Goal: Task Accomplishment & Management: Use online tool/utility

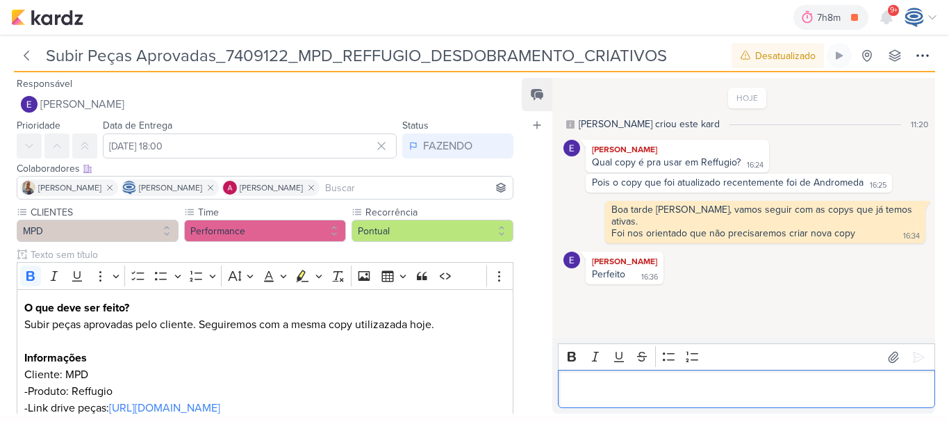
scroll to position [106, 0]
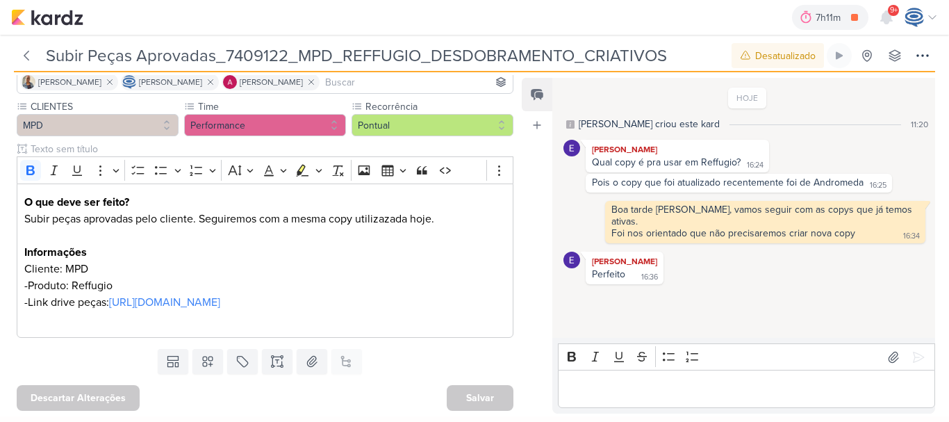
click at [661, 295] on div "HOJE [PERSON_NAME] criou este kard 11:20 [PERSON_NAME] Qual copy é pra usar em …" at bounding box center [742, 208] width 381 height 258
click at [42, 6] on div "7h21m REUNIÃO INTERNA 0h28m Hoje 7h21m Semana 0h28m Mês 0h28m Nenhuma Sessão" at bounding box center [474, 17] width 927 height 35
click at [43, 17] on img at bounding box center [47, 17] width 72 height 17
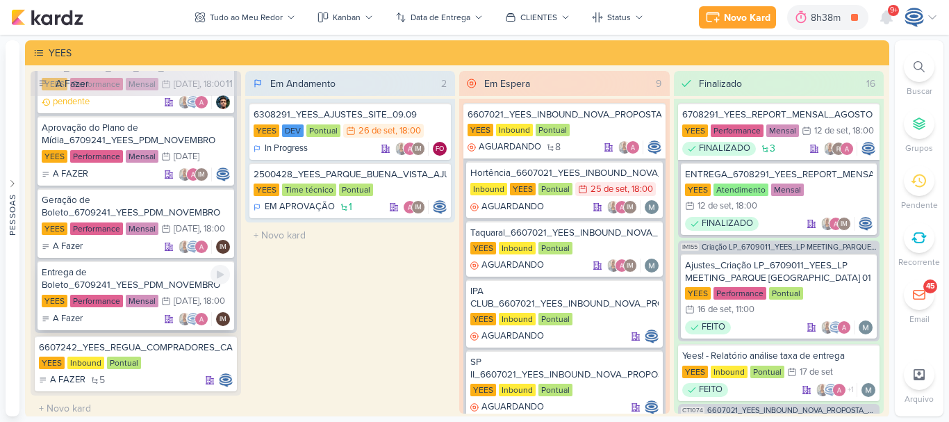
scroll to position [1104, 0]
click at [184, 238] on div "YEES Performance Mensal 21/10 21 de out , 18:00" at bounding box center [136, 229] width 188 height 15
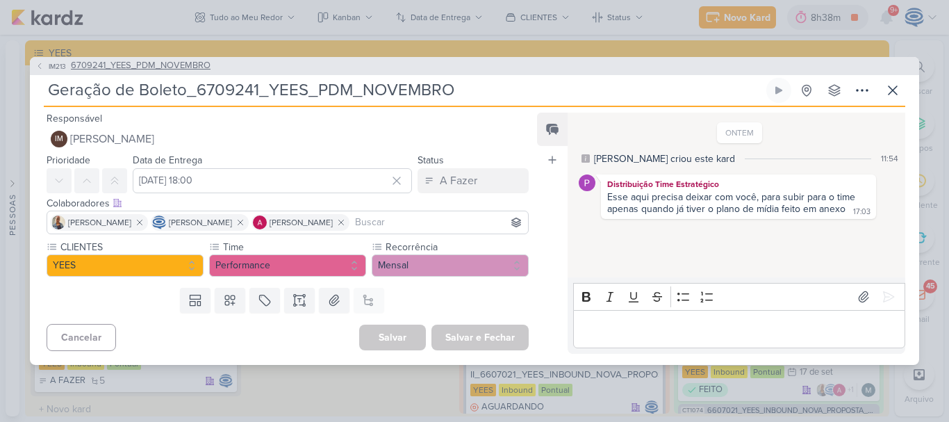
click at [136, 60] on span "6709241_YEES_PDM_NOVEMBRO" at bounding box center [141, 66] width 140 height 14
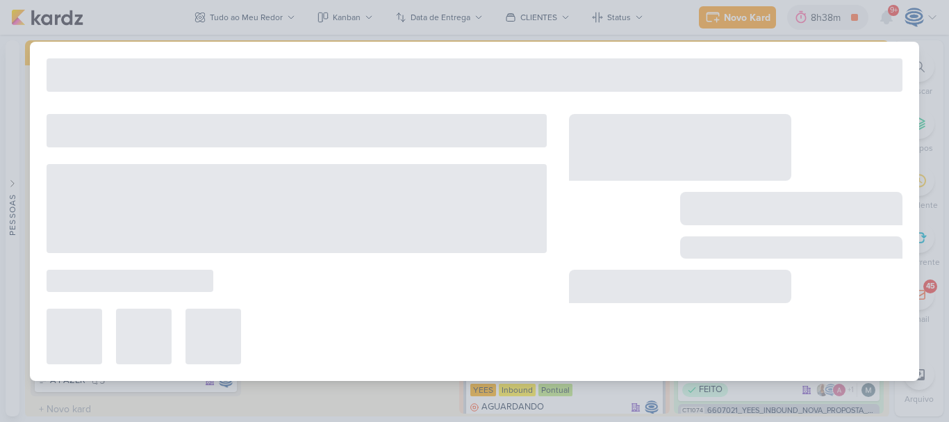
type input "6709241_YEES_PDM_NOVEMBRO"
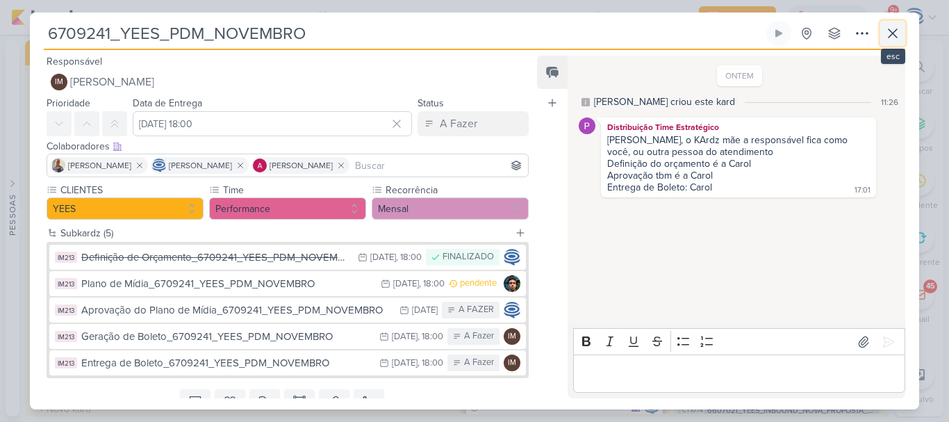
click at [898, 31] on icon at bounding box center [892, 33] width 17 height 17
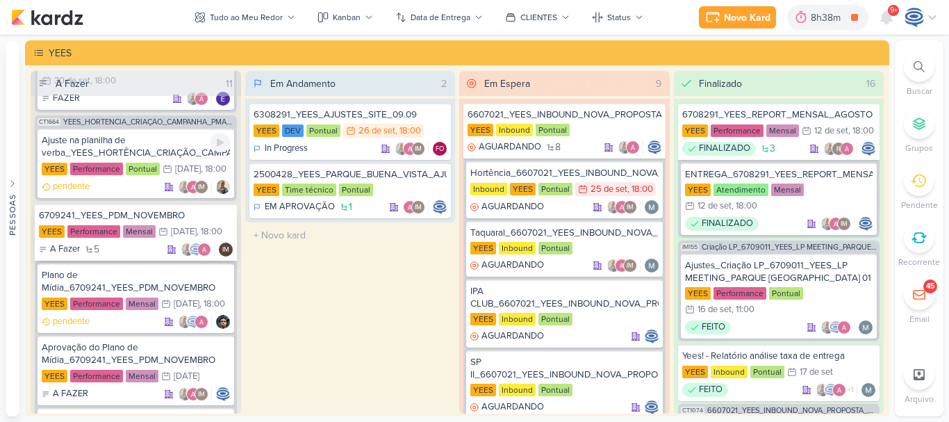
scroll to position [884, 0]
click at [141, 222] on div "6709241_YEES_PDM_NOVEMBRO" at bounding box center [136, 216] width 194 height 13
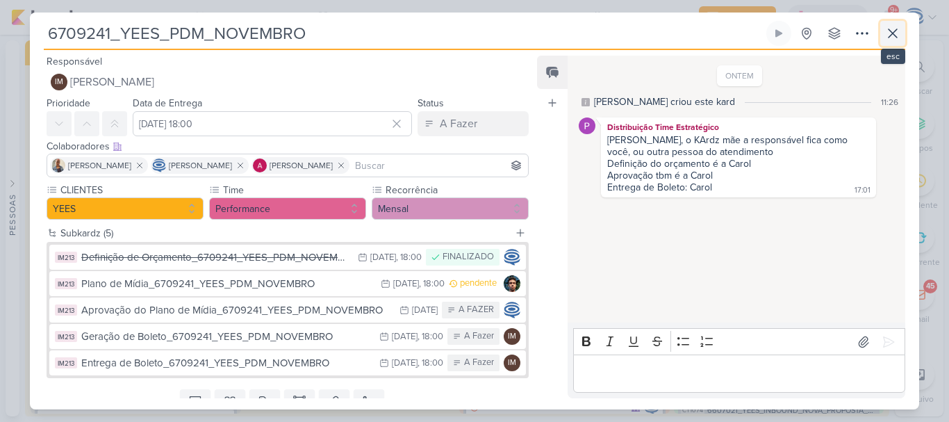
click at [892, 28] on icon at bounding box center [892, 33] width 17 height 17
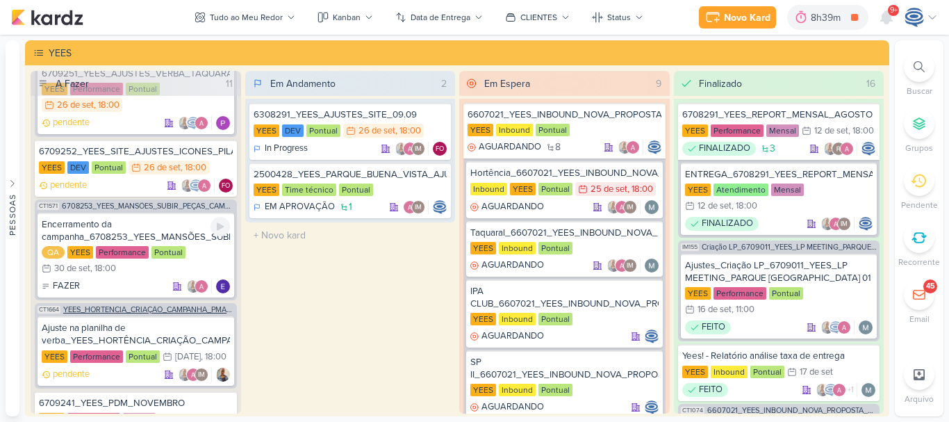
scroll to position [697, 0]
click at [147, 242] on div "Encerramento da campanha_6708253_YEES_MANSÕES_SUBIR_PEÇAS_CAMPANHA" at bounding box center [136, 231] width 188 height 25
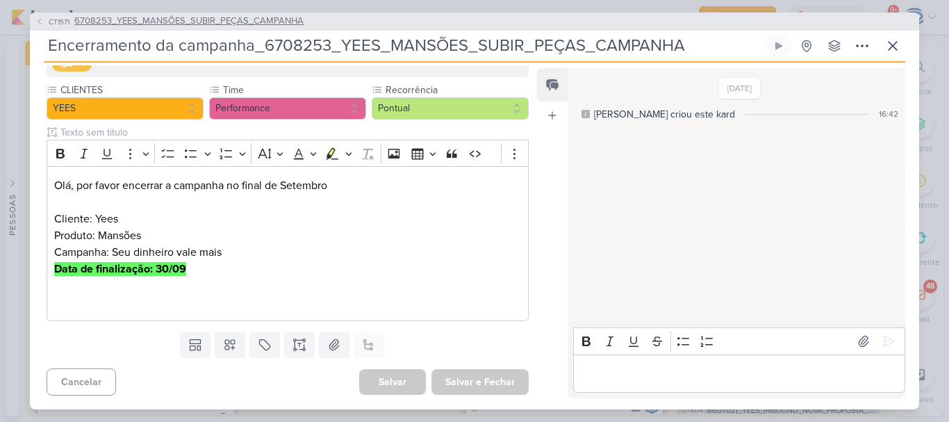
scroll to position [607, 0]
drag, startPoint x: 697, startPoint y: 44, endPoint x: 29, endPoint y: 49, distance: 667.7
click at [29, 49] on div "CT1571 6708253_YEES_MANSÕES_SUBIR_PEÇAS_CAMPANHA Encerramento da campanha_67082…" at bounding box center [474, 211] width 949 height 422
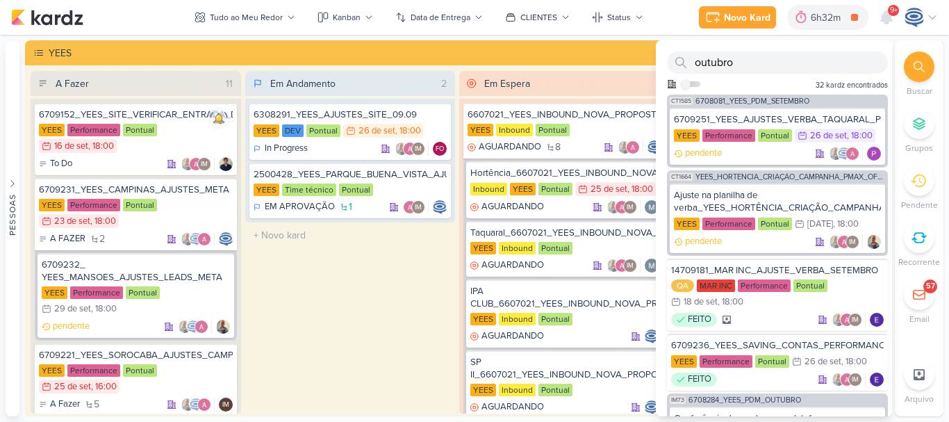
scroll to position [114, 0]
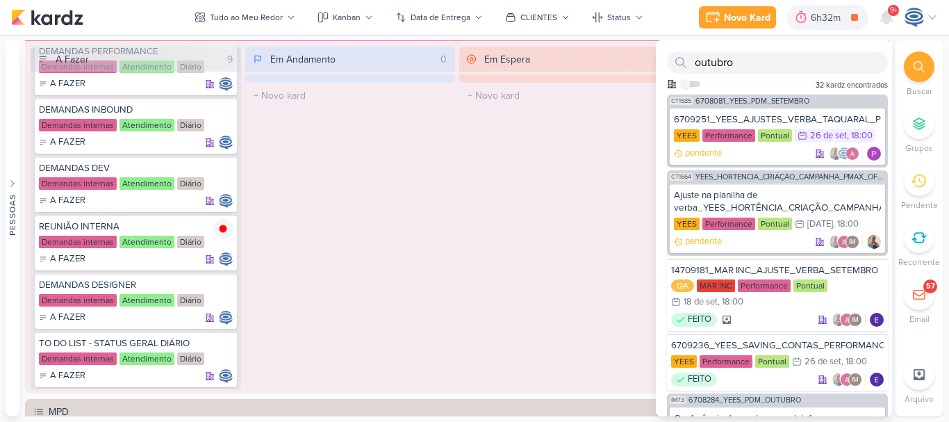
click at [911, 66] on div at bounding box center [919, 66] width 31 height 31
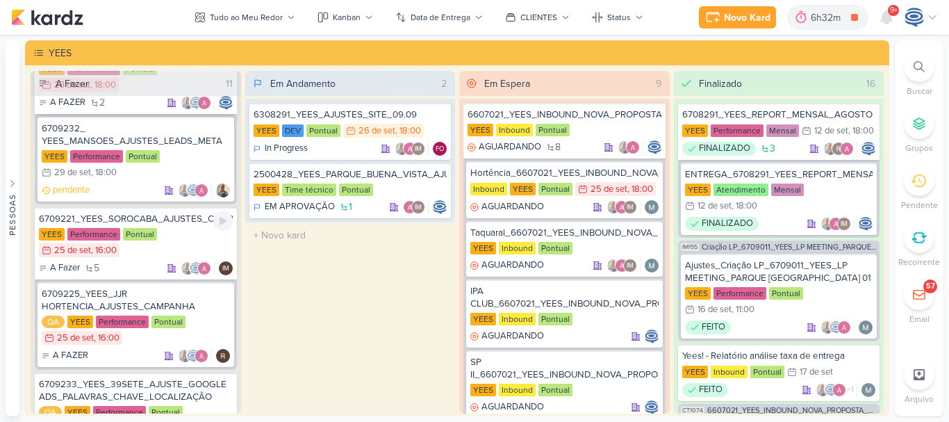
scroll to position [138, 0]
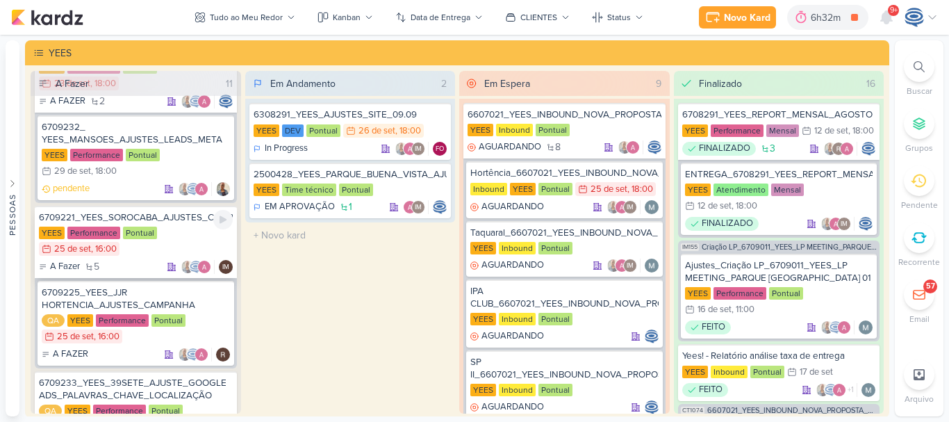
click at [184, 238] on div "YEES Performance Pontual 25/9 [DATE] 16:00" at bounding box center [136, 241] width 194 height 31
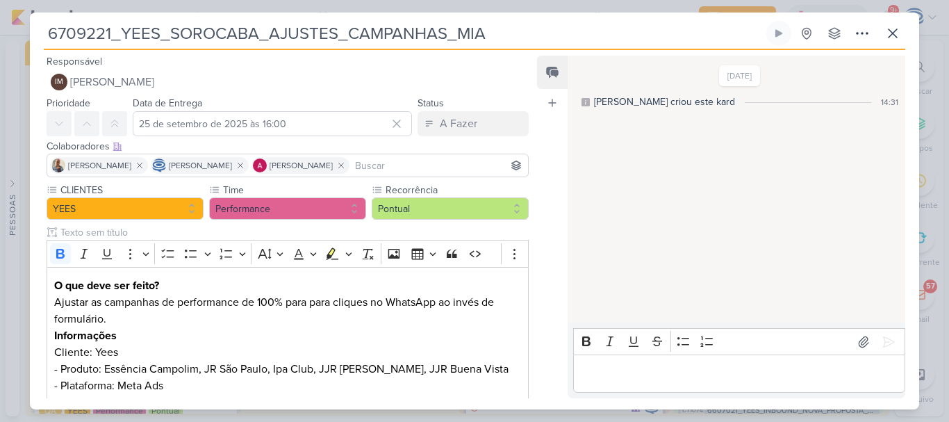
scroll to position [258, 0]
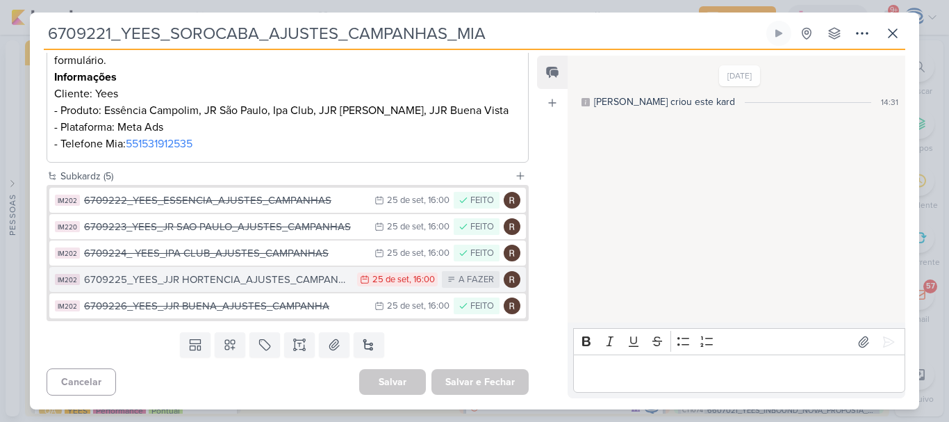
click at [208, 283] on div "6709225_YEES_JJR HORTENCIA_AJUSTES_CAMPANHA" at bounding box center [217, 280] width 266 height 16
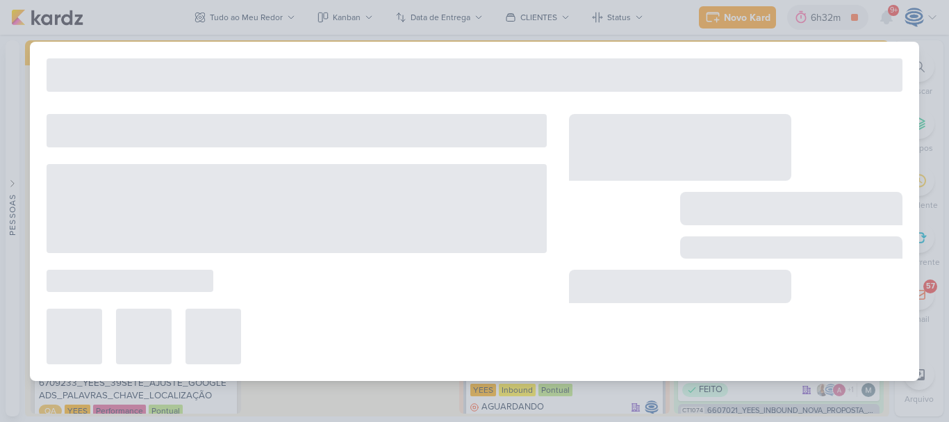
type input "6709225_YEES_JJR HORTENCIA_AJUSTES_CAMPANHA"
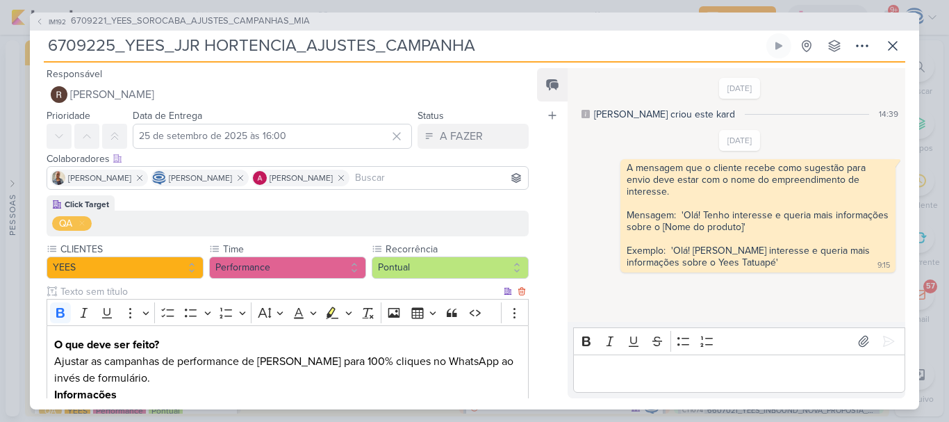
scroll to position [276, 0]
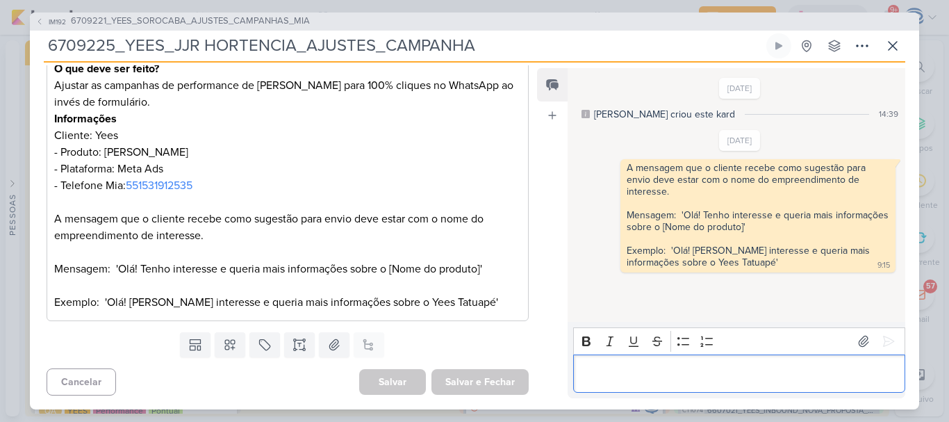
click at [650, 386] on div "Editor editing area: main" at bounding box center [739, 373] width 332 height 38
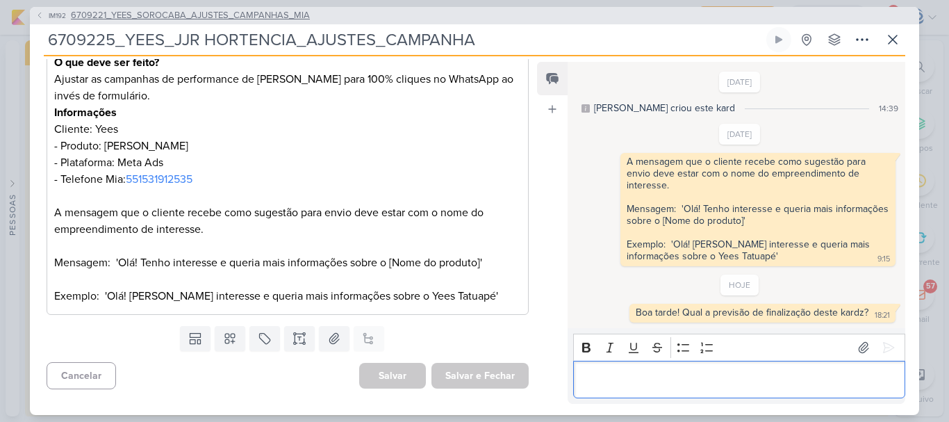
click at [198, 19] on span "6709221_YEES_SOROCABA_AJUSTES_CAMPANHAS_MIA" at bounding box center [190, 16] width 239 height 14
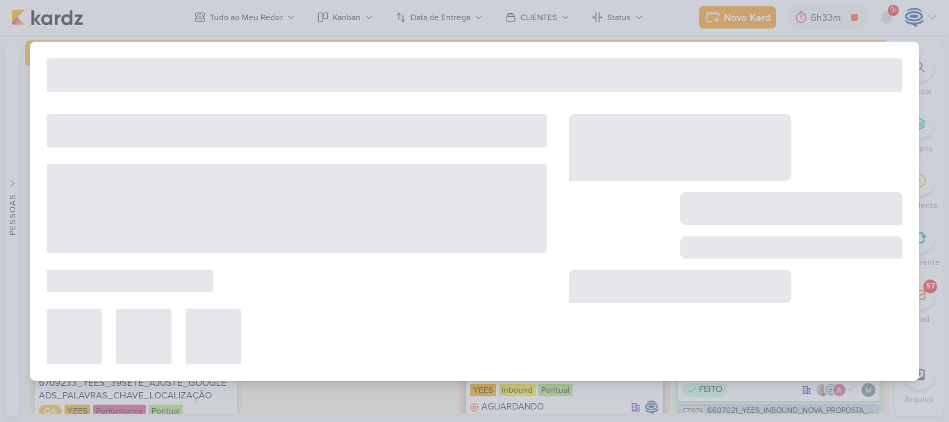
type input "6709221_YEES_SOROCABA_AJUSTES_CAMPANHAS_MIA"
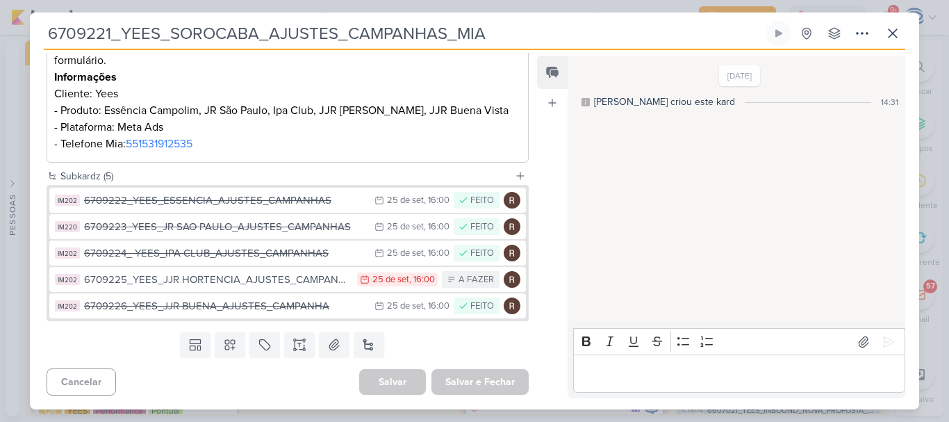
scroll to position [0, 0]
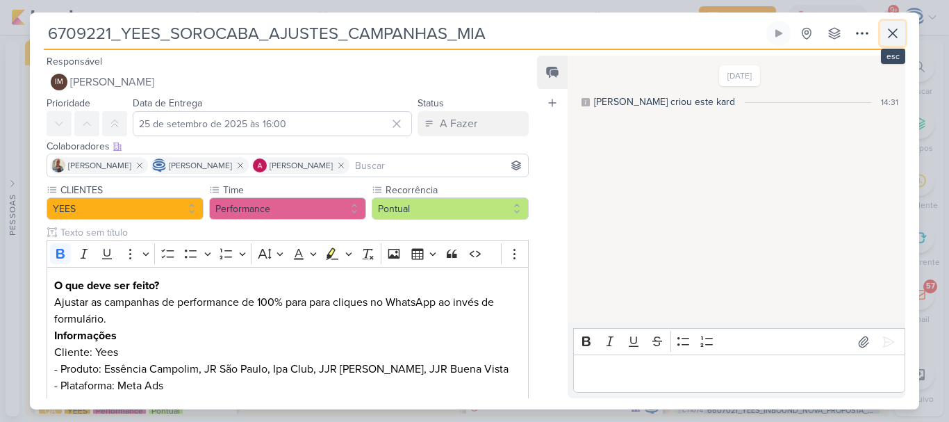
click at [896, 37] on icon at bounding box center [893, 33] width 8 height 8
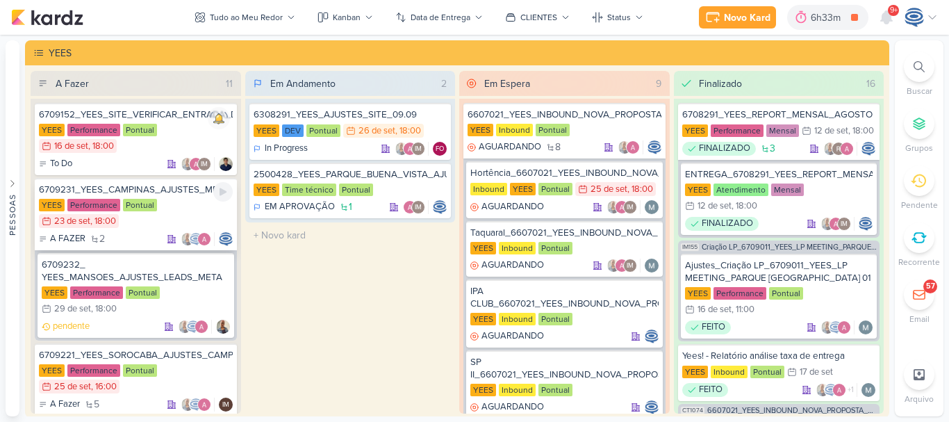
click at [170, 213] on div "YEES Performance Pontual 23/9 [DATE] 18:00" at bounding box center [136, 214] width 194 height 31
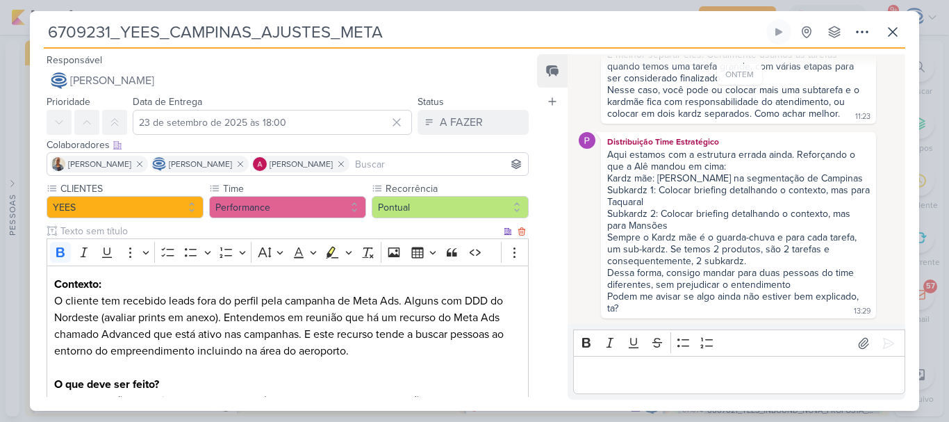
scroll to position [279, 0]
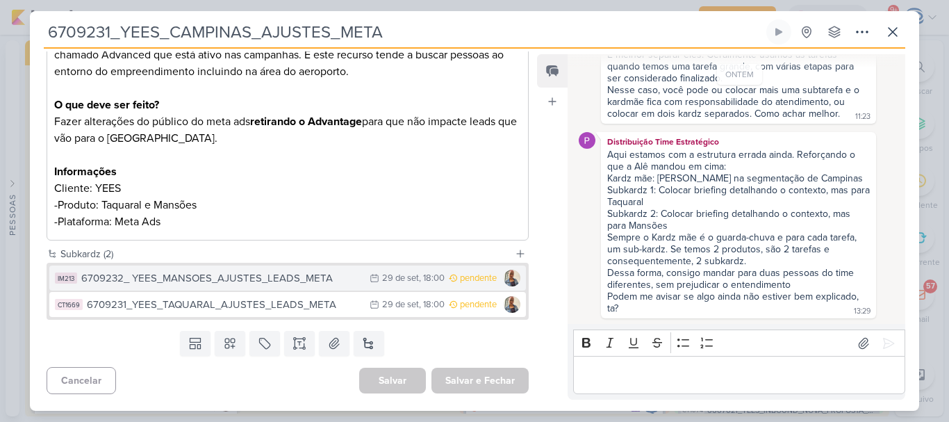
click at [288, 279] on div "6709232_ YEES_MANSOES_AJUSTES_LEADS_META" at bounding box center [221, 278] width 281 height 16
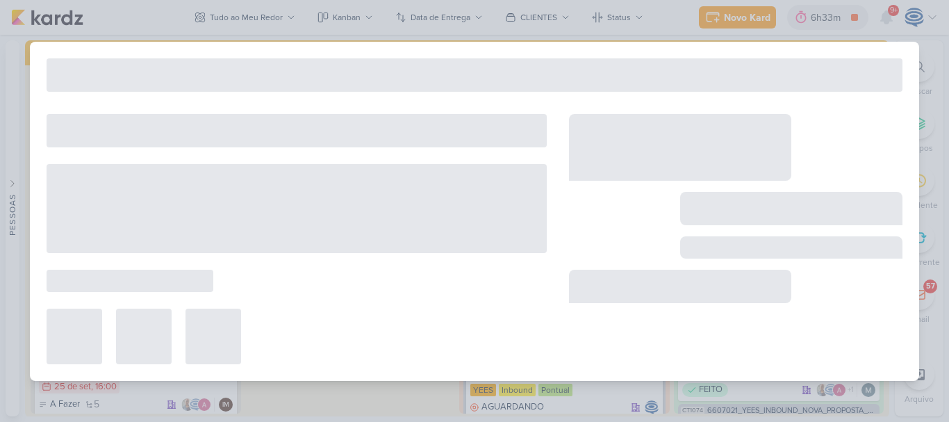
type input "6709232_ YEES_MANSOES_AJUSTES_LEADS_META"
type input "[DATE] 18:00"
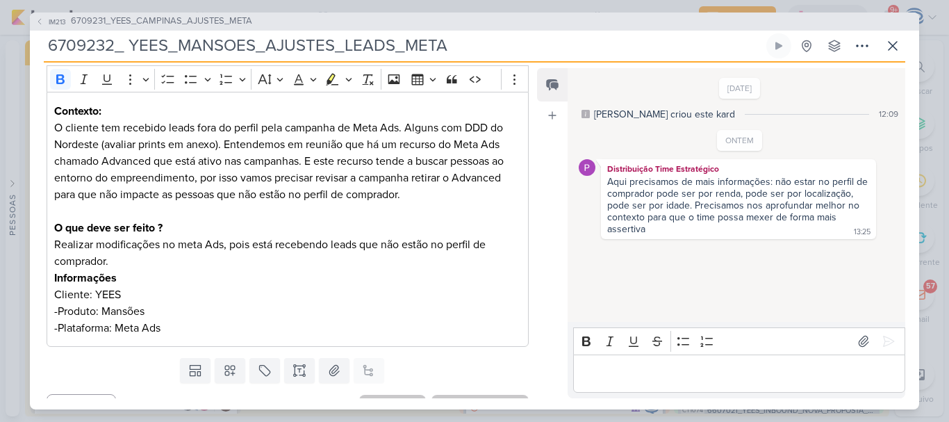
scroll to position [208, 0]
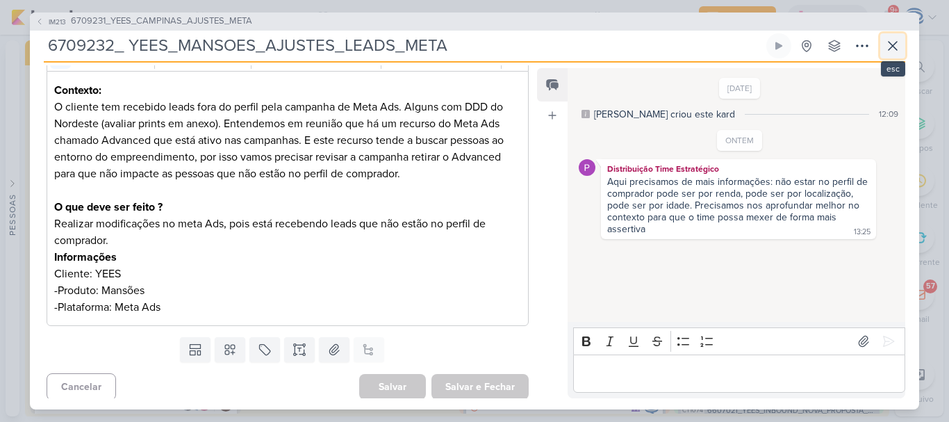
click at [890, 46] on icon at bounding box center [892, 46] width 17 height 17
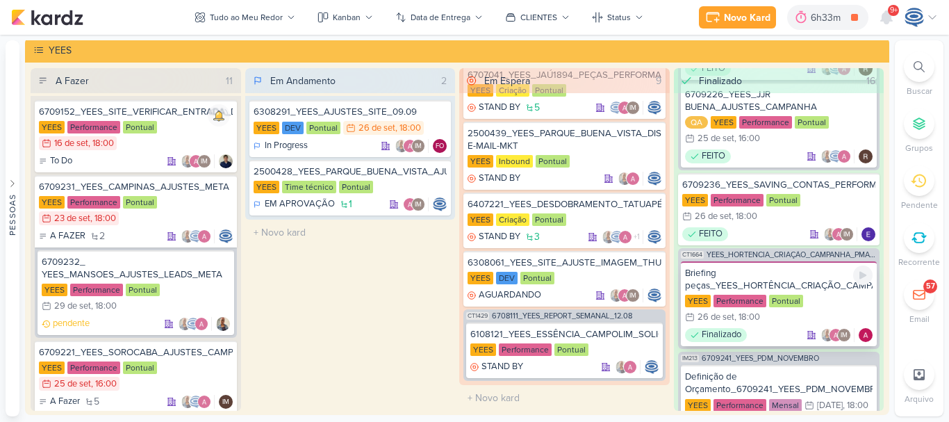
scroll to position [1895, 0]
click at [763, 192] on div "6709236_YEES_SAVING_CONTAS_PERFORMANCE" at bounding box center [779, 185] width 194 height 13
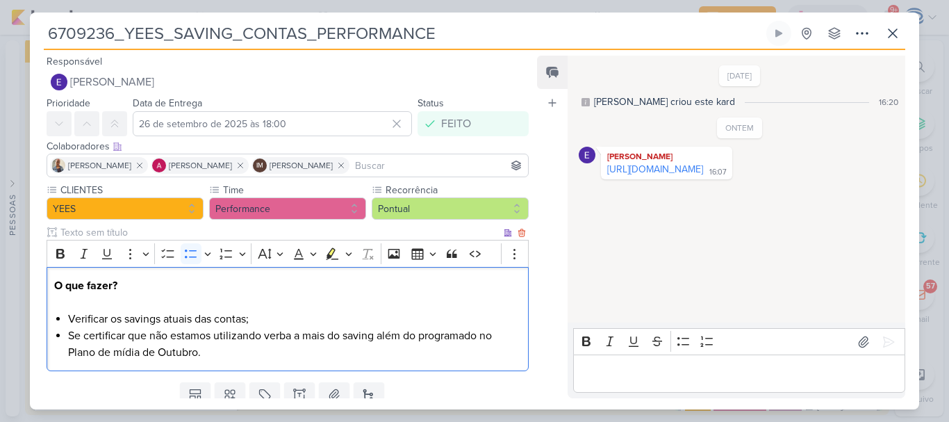
drag, startPoint x: 168, startPoint y: 343, endPoint x: 248, endPoint y: 359, distance: 81.6
click at [248, 359] on li "Se certificar que não estamos utilizando verba a mais do saving além do program…" at bounding box center [294, 343] width 453 height 33
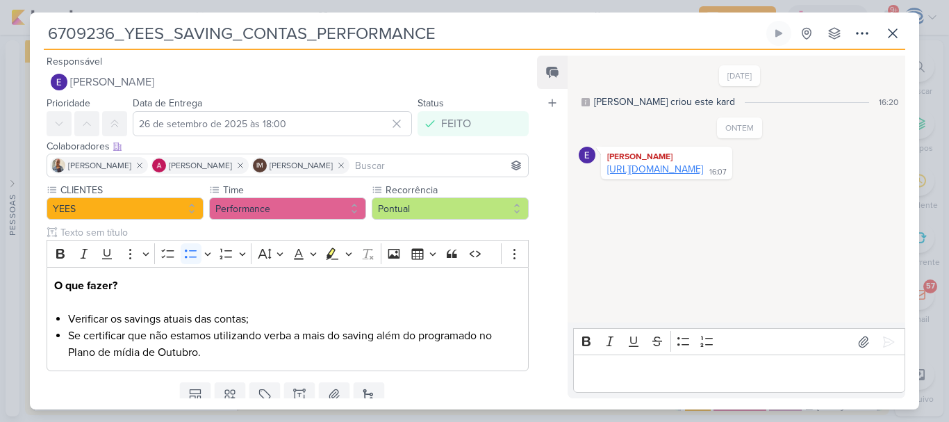
click at [625, 175] on link "[URL][DOMAIN_NAME]" at bounding box center [655, 169] width 96 height 12
click at [893, 35] on icon at bounding box center [892, 33] width 17 height 17
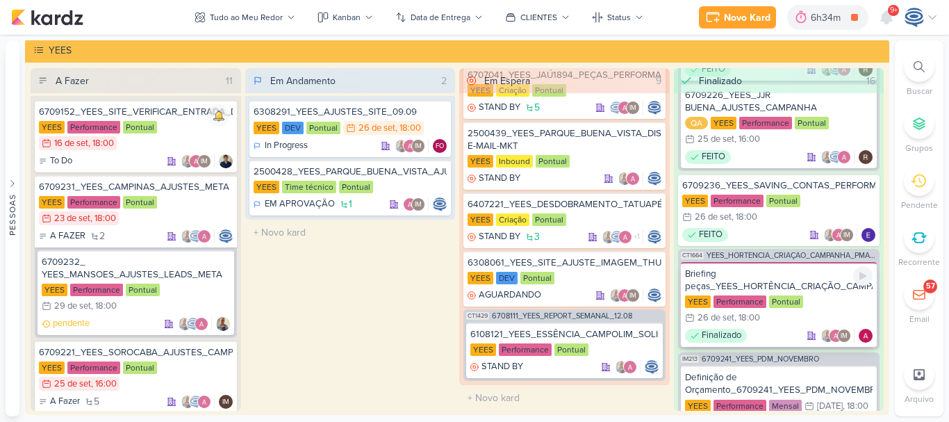
click at [775, 292] on div "Briefing peças_YEES_HORTÊNCIA_CRIAÇÃO_CAMPANHA_PMAX_OFFLINE" at bounding box center [779, 279] width 188 height 25
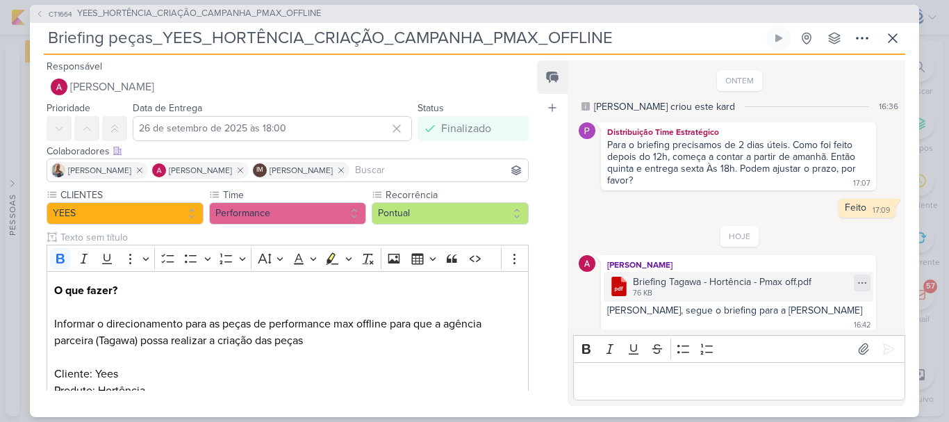
click at [854, 287] on div at bounding box center [862, 282] width 17 height 17
click at [771, 328] on button "Baixar" at bounding box center [760, 330] width 112 height 20
click at [673, 372] on p "Editor editing area: main" at bounding box center [738, 380] width 317 height 17
click at [621, 383] on p "Editor editing area: main" at bounding box center [738, 380] width 317 height 17
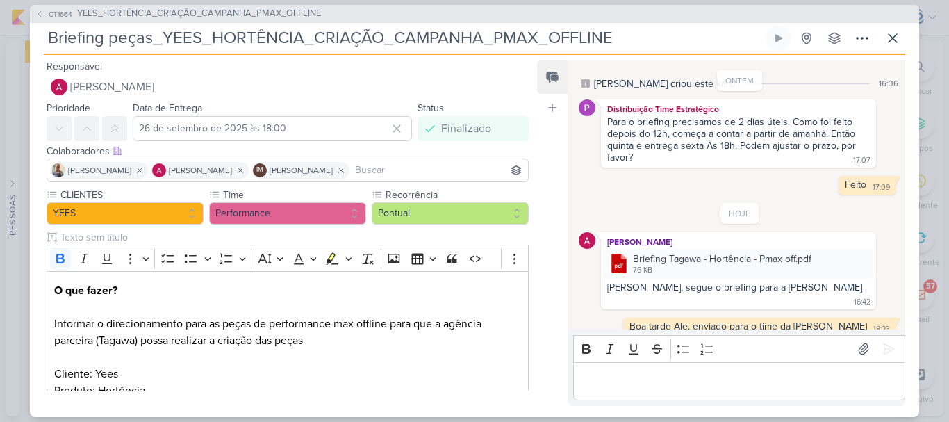
drag, startPoint x: 647, startPoint y: 30, endPoint x: 41, endPoint y: 38, distance: 606.6
click at [41, 38] on div "CT1664 YEES_HORTÊNCIA_CRIAÇÃO_CAMPANHA_PMAX_OFFLINE Briefing peças_YEES_HORTÊNC…" at bounding box center [474, 211] width 889 height 412
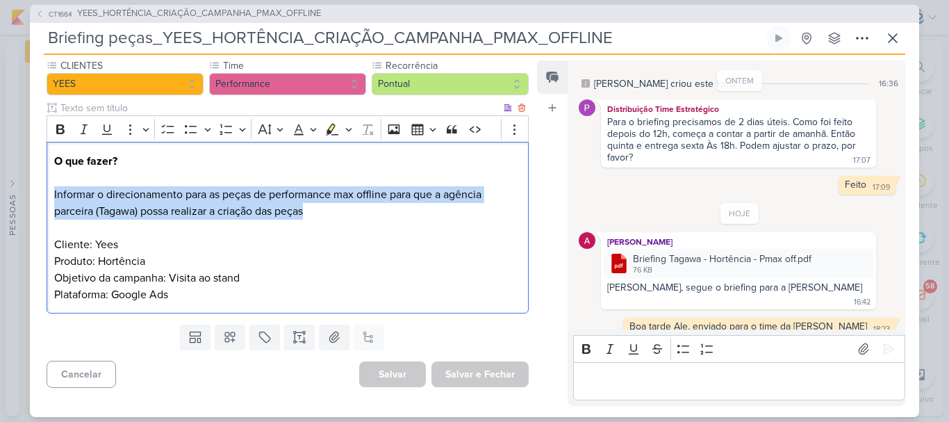
drag, startPoint x: 319, startPoint y: 216, endPoint x: 49, endPoint y: 193, distance: 271.2
click at [49, 193] on div "O que fazer? Informar o direcionamento para as peças de performance max offline…" at bounding box center [288, 228] width 482 height 172
click at [334, 215] on p "O que fazer? Informar o direcionamento para as peças de performance max offline…" at bounding box center [287, 228] width 467 height 150
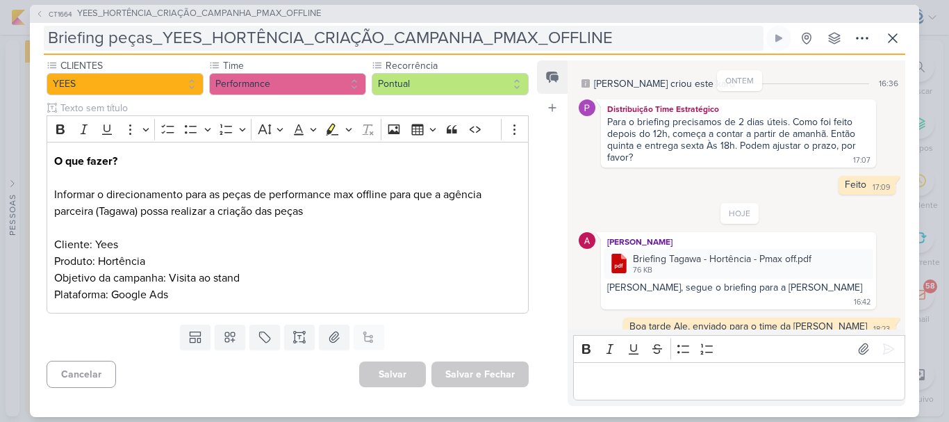
click at [160, 42] on input "Briefing peças_YEES_HORTÊNCIA_CRIAÇÃO_CAMPANHA_PMAX_OFFLINE" at bounding box center [404, 38] width 720 height 25
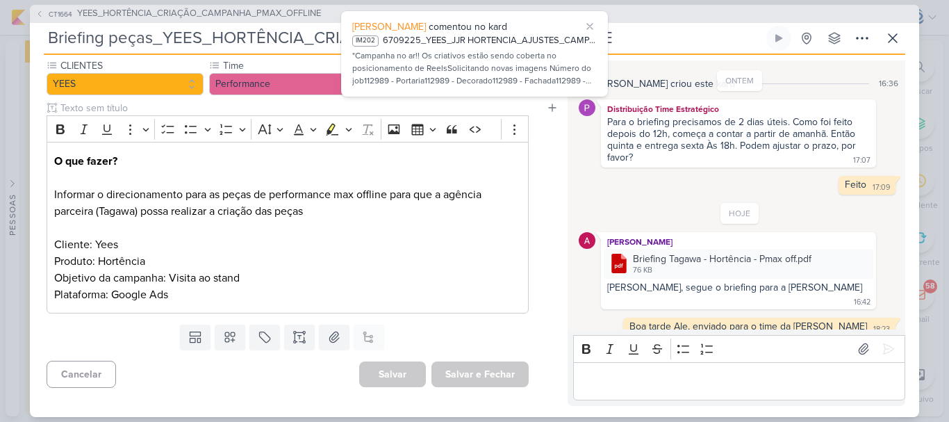
paste input "6709253"
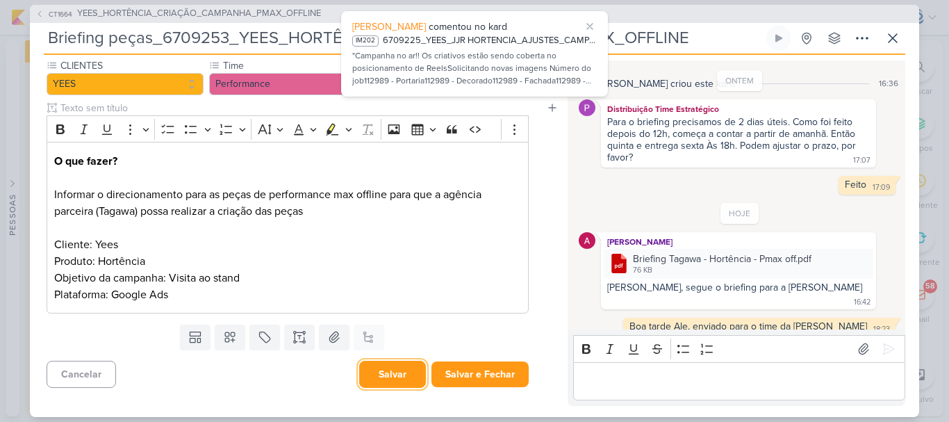
click at [385, 375] on button "Salvar" at bounding box center [392, 374] width 67 height 27
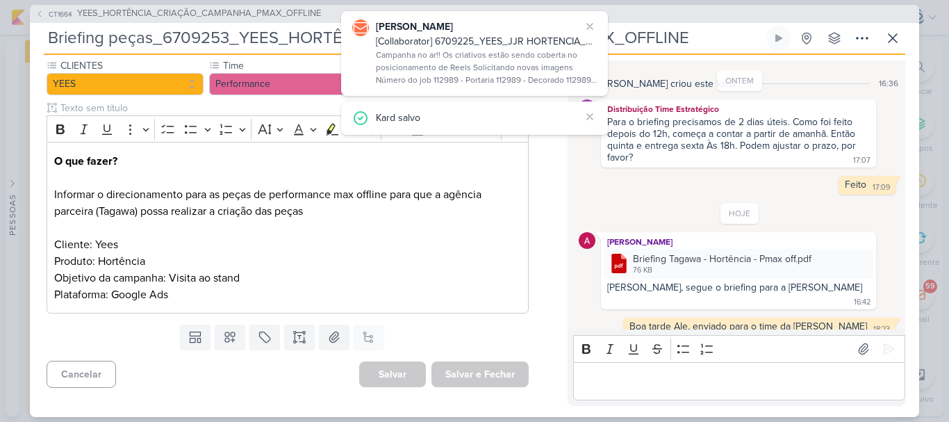
drag, startPoint x: 48, startPoint y: 38, endPoint x: 706, endPoint y: 37, distance: 657.9
click at [706, 37] on input "Briefing peças_6709253_YEES_HORTÊNCIA_CRIAÇÃO_CAMPANHA_PMAX_OFFLINE" at bounding box center [404, 38] width 720 height 25
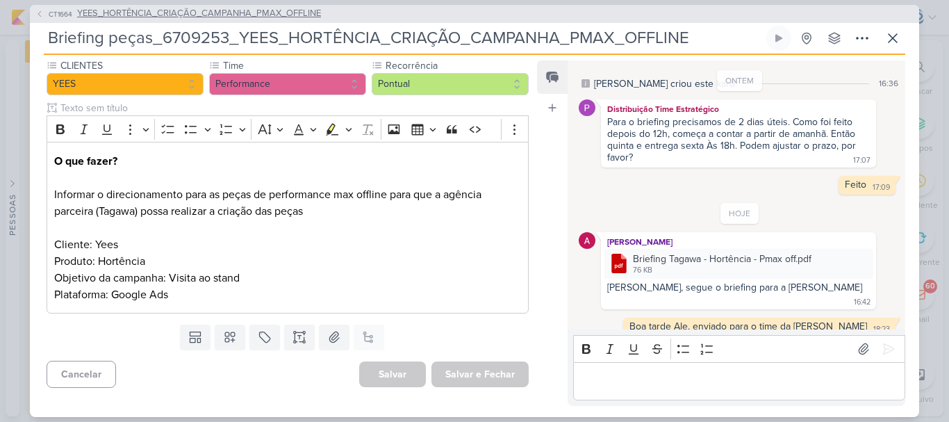
click at [162, 13] on span "YEES_HORTÊNCIA_CRIAÇÃO_CAMPANHA_PMAX_OFFLINE" at bounding box center [199, 14] width 244 height 14
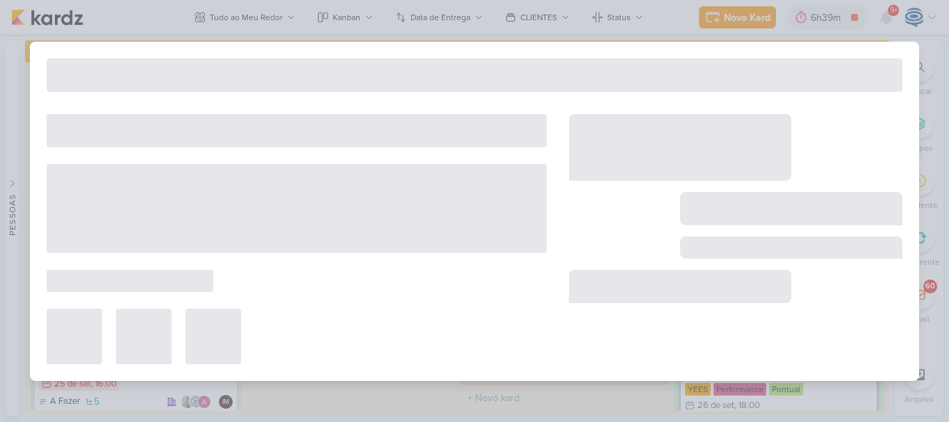
type input "YEES_HORTÊNCIA_CRIAÇÃO_CAMPANHA_PMAX_OFFLINE"
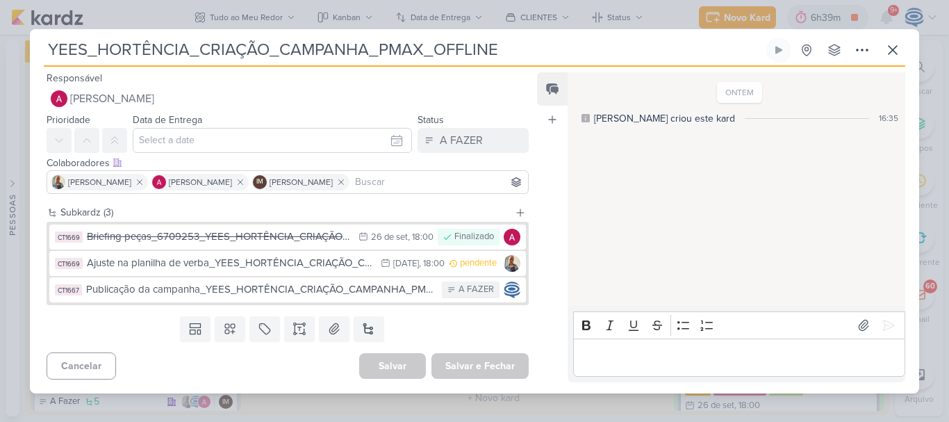
scroll to position [0, 0]
